Goal: Task Accomplishment & Management: Use online tool/utility

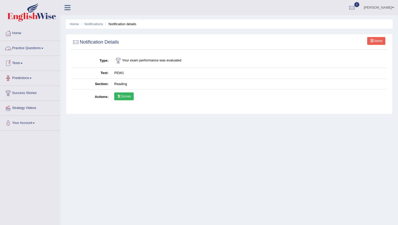
click at [19, 46] on link "Practice Questions" at bounding box center [30, 47] width 60 height 13
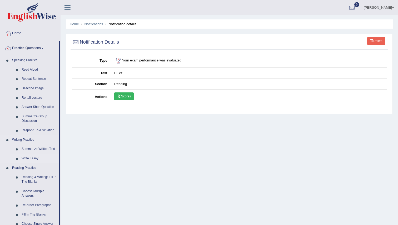
click at [30, 159] on link "Write Essay" at bounding box center [39, 158] width 40 height 9
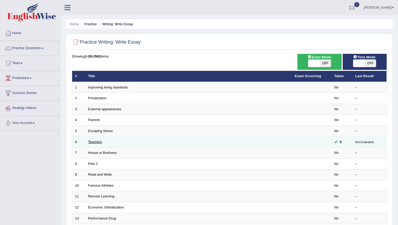
click at [95, 143] on link "Teachers" at bounding box center [95, 142] width 14 height 4
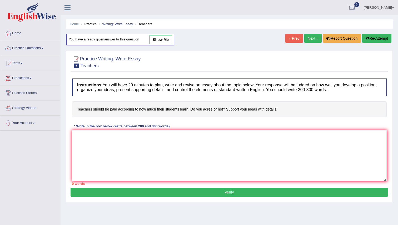
click at [158, 41] on link "show me" at bounding box center [160, 39] width 23 height 9
type textarea "The increasing influence of Teachers on our lives has ignited numerous discussi…"
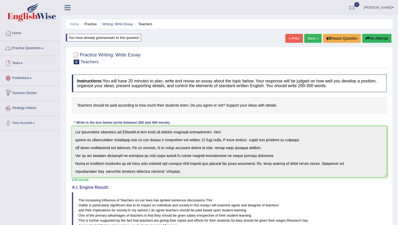
click at [24, 47] on link "Practice Questions" at bounding box center [30, 47] width 60 height 13
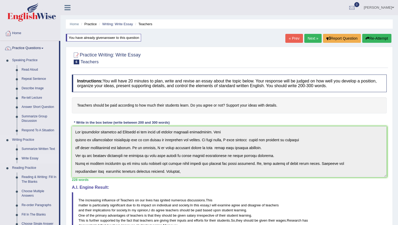
click at [36, 158] on link "Write Essay" at bounding box center [39, 158] width 40 height 9
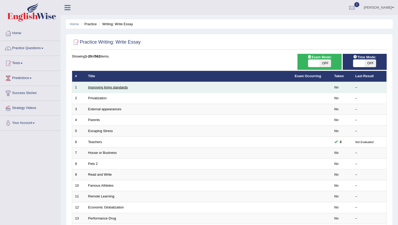
click at [97, 88] on link "Improving living standards" at bounding box center [108, 88] width 40 height 4
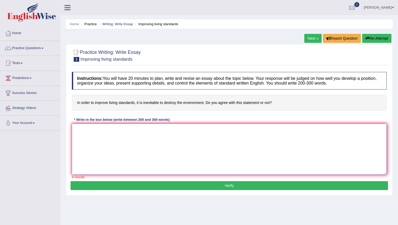
click at [103, 133] on textarea at bounding box center [229, 149] width 315 height 51
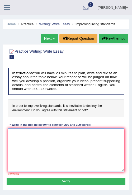
paste textarea "The increasing influence of (essay topic) on our lives has ignited numerous dis…"
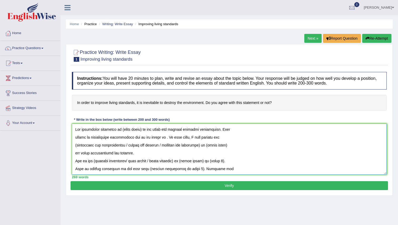
click at [142, 130] on textarea at bounding box center [229, 149] width 315 height 51
click at [225, 139] on textarea at bounding box center [229, 149] width 315 height 51
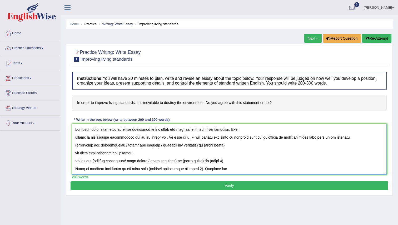
drag, startPoint x: 232, startPoint y: 147, endPoint x: 78, endPoint y: 147, distance: 153.9
click at [78, 147] on textarea at bounding box center [229, 149] width 315 height 51
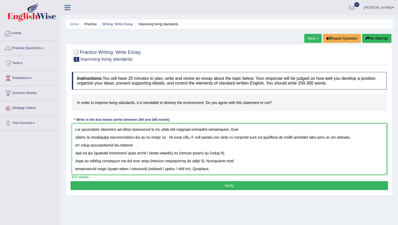
type textarea "The increasing influence of living standards on our lives has ignited numerous …"
click at [23, 45] on link "Practice Questions" at bounding box center [30, 47] width 60 height 13
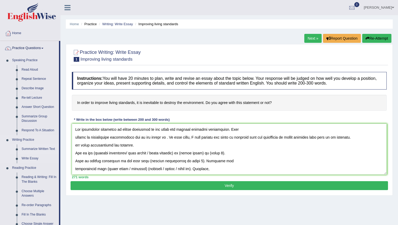
click at [34, 148] on link "Summarize Written Text" at bounding box center [39, 149] width 40 height 9
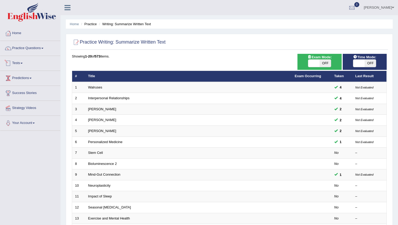
click at [19, 62] on link "Tests" at bounding box center [30, 62] width 60 height 13
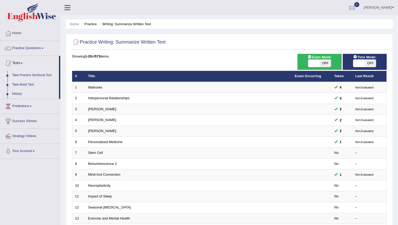
click at [28, 76] on link "Take Practice Sectional Test" at bounding box center [34, 75] width 49 height 9
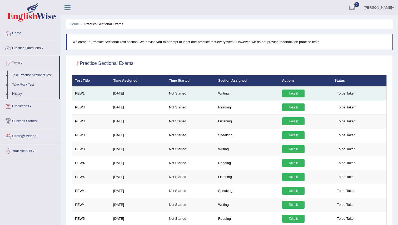
click at [296, 93] on link "Take it" at bounding box center [293, 94] width 22 height 8
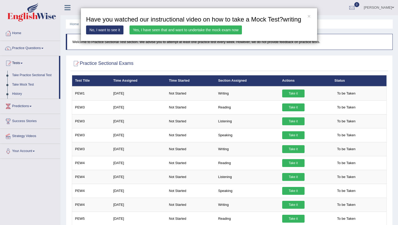
click at [175, 34] on link "Yes, I have seen that and want to undertake the mock exam now" at bounding box center [185, 30] width 112 height 9
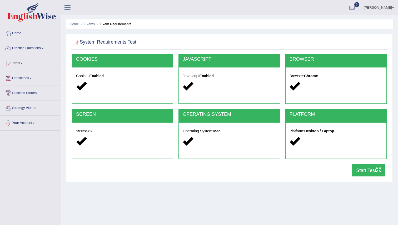
click at [367, 171] on button "Start Test" at bounding box center [368, 171] width 34 height 12
